Goal: Use online tool/utility: Use online tool/utility

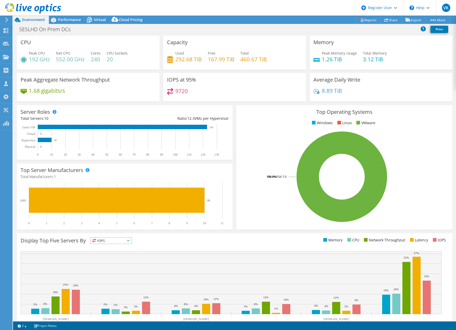
select select "USD"
drag, startPoint x: 30, startPoint y: 60, endPoint x: 52, endPoint y: 60, distance: 21.6
click at [52, 60] on div "Peak CPU 192 GHz Net CPU 552.00 GHz Cores 240 CPU Sockets 20" at bounding box center [88, 58] width 135 height 17
click at [72, 21] on span "Performance" at bounding box center [69, 19] width 23 height 5
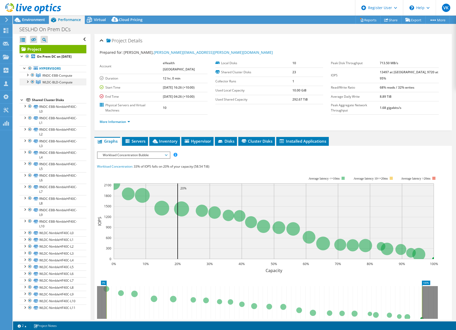
click at [32, 85] on div at bounding box center [32, 82] width 5 height 6
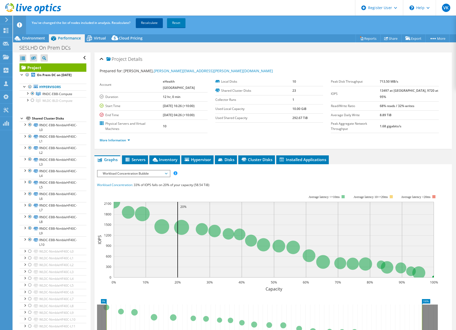
click at [150, 24] on link "Recalculate" at bounding box center [149, 22] width 27 height 9
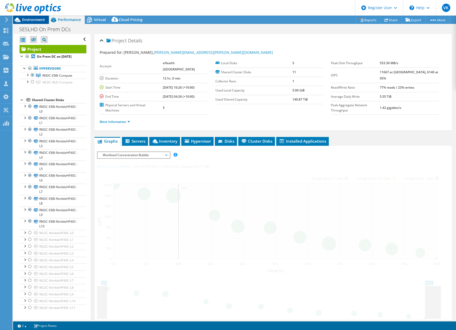
click at [36, 23] on div "Environment" at bounding box center [31, 20] width 36 height 8
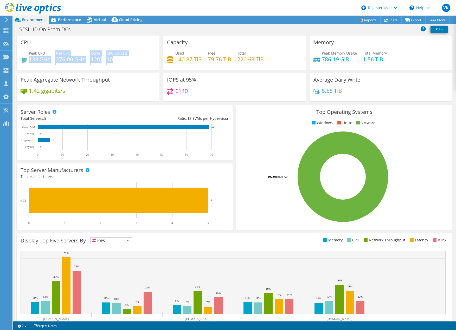
drag, startPoint x: 30, startPoint y: 60, endPoint x: 119, endPoint y: 59, distance: 88.7
click at [119, 59] on div "Peak CPU 133 GHz Net CPU 276.00 GHz Cores 120 CPU Sockets 10" at bounding box center [88, 58] width 135 height 17
click at [119, 59] on h4 "10" at bounding box center [117, 59] width 21 height 6
click at [120, 57] on h4 "10" at bounding box center [117, 59] width 21 height 6
click at [86, 62] on div "Peak CPU 133 GHz Net CPU 276.00 GHz Cores 120 CPU Sockets 10" at bounding box center [88, 58] width 135 height 17
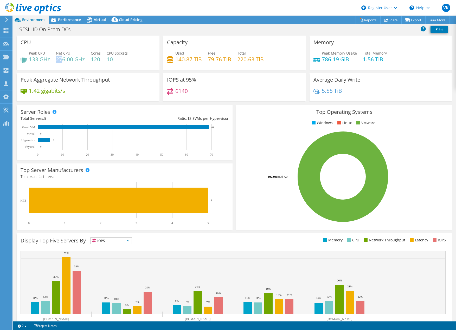
drag, startPoint x: 56, startPoint y: 60, endPoint x: 62, endPoint y: 61, distance: 6.0
click at [62, 61] on h4 "276.00 GHz" at bounding box center [70, 59] width 29 height 6
click at [74, 59] on h4 "276.00 GHz" at bounding box center [70, 59] width 29 height 6
drag, startPoint x: 101, startPoint y: 60, endPoint x: 46, endPoint y: 61, distance: 55.7
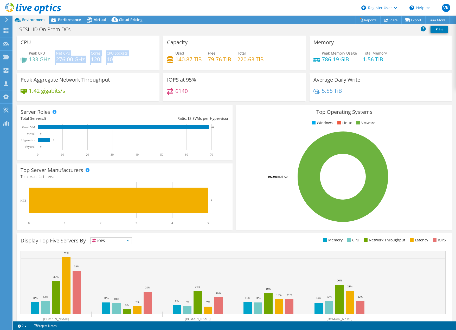
click at [46, 61] on div "Peak CPU 133 GHz Net CPU 276.00 GHz Cores 120 CPU Sockets 10" at bounding box center [88, 58] width 135 height 17
click at [46, 61] on h4 "133 GHz" at bounding box center [39, 59] width 21 height 6
click at [74, 18] on span "Performance" at bounding box center [69, 19] width 23 height 5
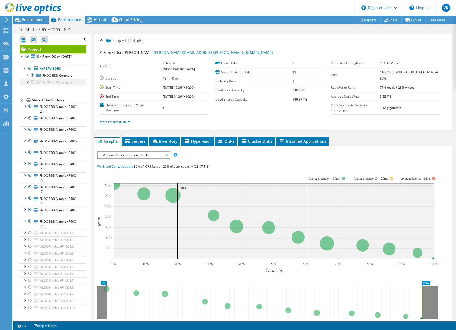
click at [32, 85] on div at bounding box center [32, 82] width 5 height 6
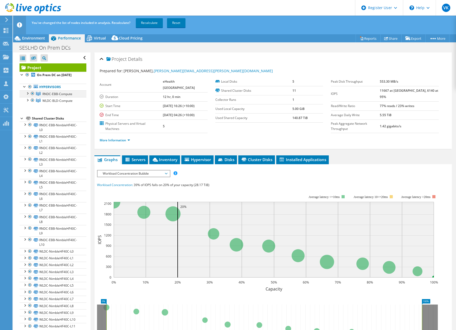
click at [32, 97] on div at bounding box center [32, 94] width 5 height 6
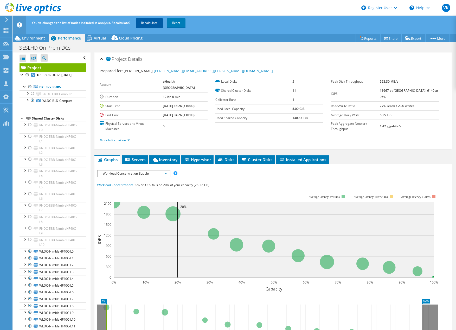
click at [152, 23] on link "Recalculate" at bounding box center [149, 22] width 27 height 9
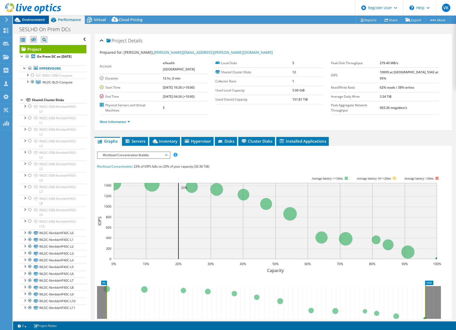
click at [39, 20] on span "Environment" at bounding box center [33, 19] width 23 height 5
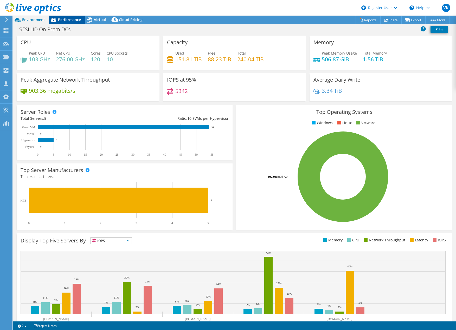
click at [70, 19] on span "Performance" at bounding box center [69, 19] width 23 height 5
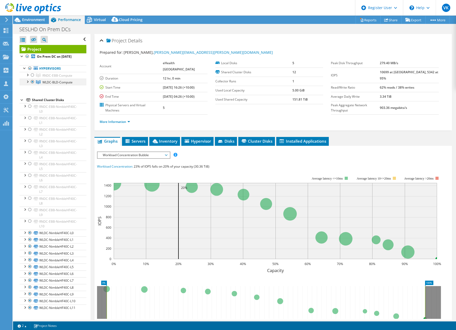
click at [28, 84] on div at bounding box center [27, 81] width 5 height 5
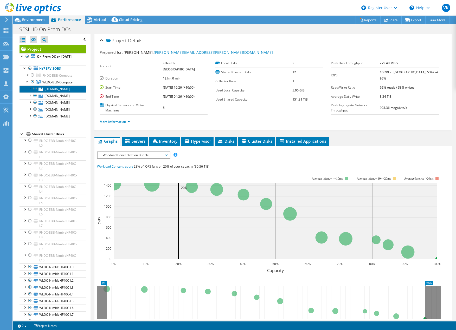
click at [51, 92] on link "[DOMAIN_NAME]" at bounding box center [53, 89] width 67 height 7
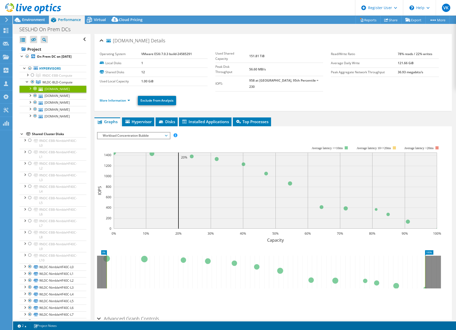
click at [128, 111] on div "[DOMAIN_NAME] Details Operating System VMware ESXi 7.0.3 build-24585291 Local D…" at bounding box center [273, 192] width 365 height 316
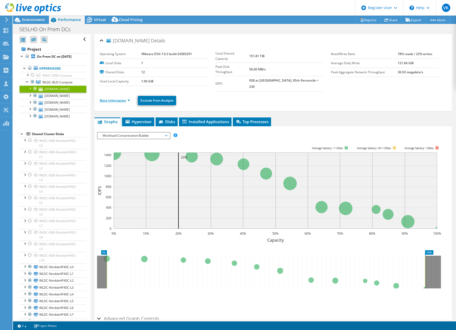
click at [125, 98] on link "More Information" at bounding box center [115, 100] width 30 height 4
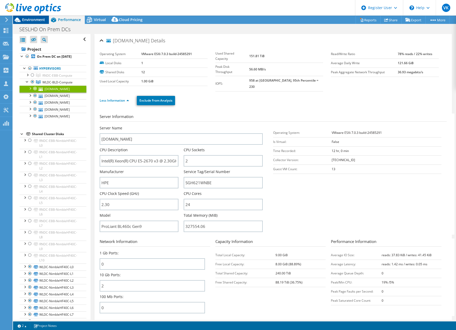
click at [30, 19] on span "Environment" at bounding box center [33, 19] width 23 height 5
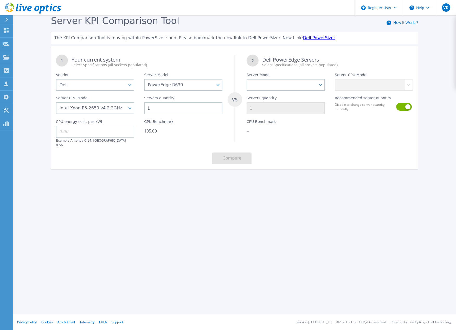
select select "Dell"
select select "PowerEdge R630"
select select "313487"
click at [322, 87] on select "PowerEdge C6520 PowerEdge C6525 PowerEdge HS5610 PowerEdge HS5620 PowerEdge R24…" at bounding box center [286, 85] width 78 height 12
select select "PowerEdge R470"
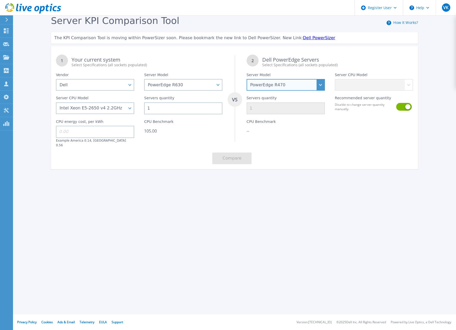
click at [247, 79] on select "PowerEdge C6520 PowerEdge C6525 PowerEdge HS5610 PowerEdge HS5620 PowerEdge R24…" at bounding box center [286, 85] width 78 height 12
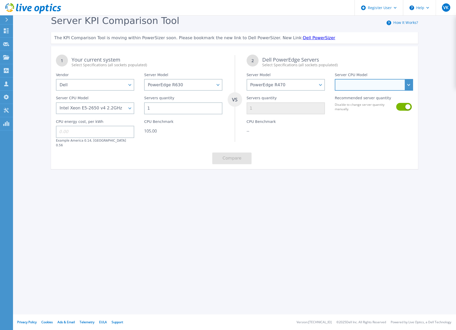
click at [377, 87] on select "Intel Xeon 6730P 2.5GHz Intel Xeon 6741P 2.5GHz Intel Xeon 6747P 2.7GHz Intel X…" at bounding box center [374, 85] width 78 height 12
select select "313994"
click at [335, 79] on select "Intel Xeon 6730P 2.5GHz Intel Xeon 6741P 2.5GHz Intel Xeon 6747P 2.7GHz Intel X…" at bounding box center [374, 85] width 78 height 12
click at [384, 268] on div "Register User Help VK Dell User [PERSON_NAME] [EMAIL_ADDRESS][DOMAIN_NAME] Dell…" at bounding box center [228, 165] width 456 height 330
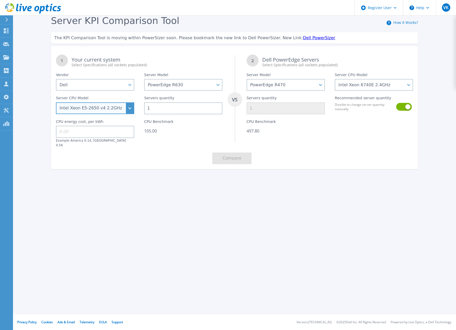
click at [128, 109] on select "Intel Xeon E5-2603 v4 1.7GHz Intel Xeon E5-2609 v4 1.7GHz Intel Xeon E5-2620 v4…" at bounding box center [95, 109] width 78 height 12
drag, startPoint x: 187, startPoint y: 207, endPoint x: 193, endPoint y: 184, distance: 23.6
click at [187, 207] on div "Register User Help VK Dell User [PERSON_NAME] [EMAIL_ADDRESS][DOMAIN_NAME] Dell…" at bounding box center [228, 165] width 456 height 330
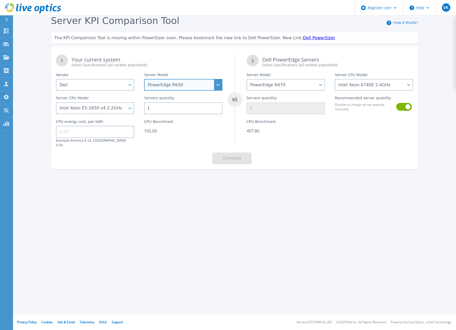
click at [218, 87] on select "PowerEdge C6520 PowerEdge C6525 PowerEdge HS5610 PowerEdge HS5620 PowerEdge R24…" at bounding box center [183, 85] width 78 height 12
select select "PowerEdge R640"
click at [144, 79] on select "PowerEdge C6520 PowerEdge C6525 PowerEdge HS5610 PowerEdge HS5620 PowerEdge R24…" at bounding box center [183, 85] width 78 height 12
select select
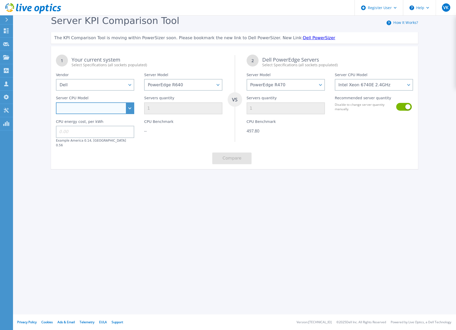
click at [129, 109] on select "Intel Xeon Gold 6256 3.6GHz Intel Xeon Gold 5222 3.8GHz Intel Xeon Bronze 3204 …" at bounding box center [95, 109] width 78 height 12
click at [197, 226] on div "Register User Help VK Dell User Veronique Kraft Veronique.Kraft@dell.com Dell M…" at bounding box center [228, 165] width 456 height 330
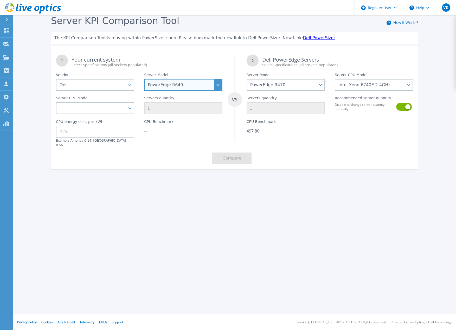
click at [218, 87] on select "PowerEdge C6520 PowerEdge C6525 PowerEdge HS5610 PowerEdge HS5620 PowerEdge R24…" at bounding box center [183, 85] width 78 height 12
select select "PowerEdge R650"
click at [144, 79] on select "PowerEdge C6520 PowerEdge C6525 PowerEdge HS5610 PowerEdge HS5620 PowerEdge R24…" at bounding box center [183, 85] width 78 height 12
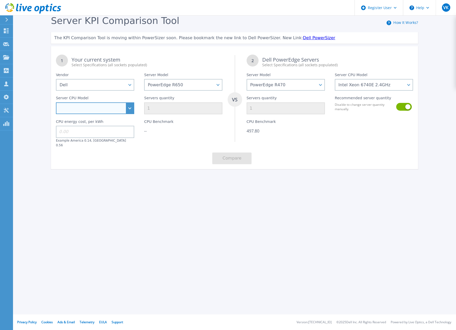
click at [129, 107] on select "Intel Xeon Gold 6312U 2.4GHz Intel Xeon Platinum 8352M 2.3GHz Intel Xeon Platin…" at bounding box center [95, 109] width 78 height 12
select select "311794"
click at [56, 103] on select "Intel Xeon Gold 6312U 2.4GHz Intel Xeon Platinum 8352M 2.3GHz Intel Xeon Platin…" at bounding box center [95, 109] width 78 height 12
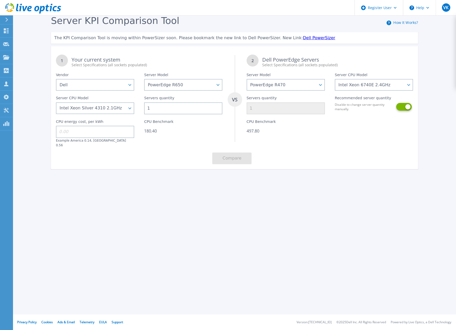
click at [403, 107] on button at bounding box center [403, 107] width 15 height 8
click at [320, 239] on div "Register User Help VK Dell User Veronique Kraft Veronique.Kraft@dell.com Dell M…" at bounding box center [228, 165] width 456 height 330
click at [264, 202] on div "Register User Help VK Dell User Veronique Kraft Veronique.Kraft@dell.com Dell M…" at bounding box center [228, 165] width 456 height 330
click at [181, 236] on div "Register User Help VK Dell User Veronique Kraft Veronique.Kraft@dell.com Dell M…" at bounding box center [228, 165] width 456 height 330
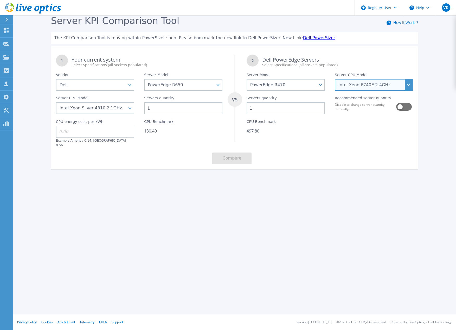
click at [384, 86] on select "Intel Xeon 6730P 2.5GHz Intel Xeon 6741P 2.5GHz Intel Xeon 6747P 2.7GHz Intel X…" at bounding box center [374, 85] width 78 height 12
click at [335, 79] on select "Intel Xeon 6730P 2.5GHz Intel Xeon 6741P 2.5GHz Intel Xeon 6747P 2.7GHz Intel X…" at bounding box center [374, 85] width 78 height 12
click at [263, 131] on div "353.60" at bounding box center [286, 131] width 78 height 5
click at [384, 86] on select "Intel Xeon 6730P 2.5GHz Intel Xeon 6741P 2.5GHz Intel Xeon 6747P 2.7GHz Intel X…" at bounding box center [374, 85] width 78 height 12
select select "312787"
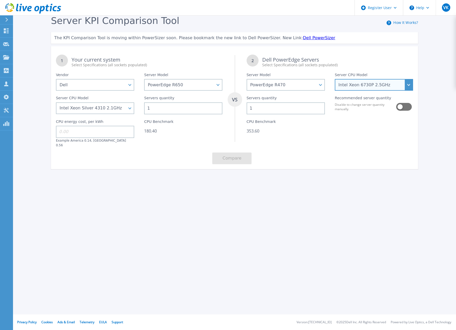
click at [335, 79] on select "Intel Xeon 6730P 2.5GHz Intel Xeon 6741P 2.5GHz Intel Xeon 6747P 2.7GHz Intel X…" at bounding box center [374, 85] width 78 height 12
click at [282, 173] on div "Server KPI Comparison Tool How It Works? The KPI Comparison Tool is moving with…" at bounding box center [228, 97] width 456 height 194
